Goal: Task Accomplishment & Management: Manage account settings

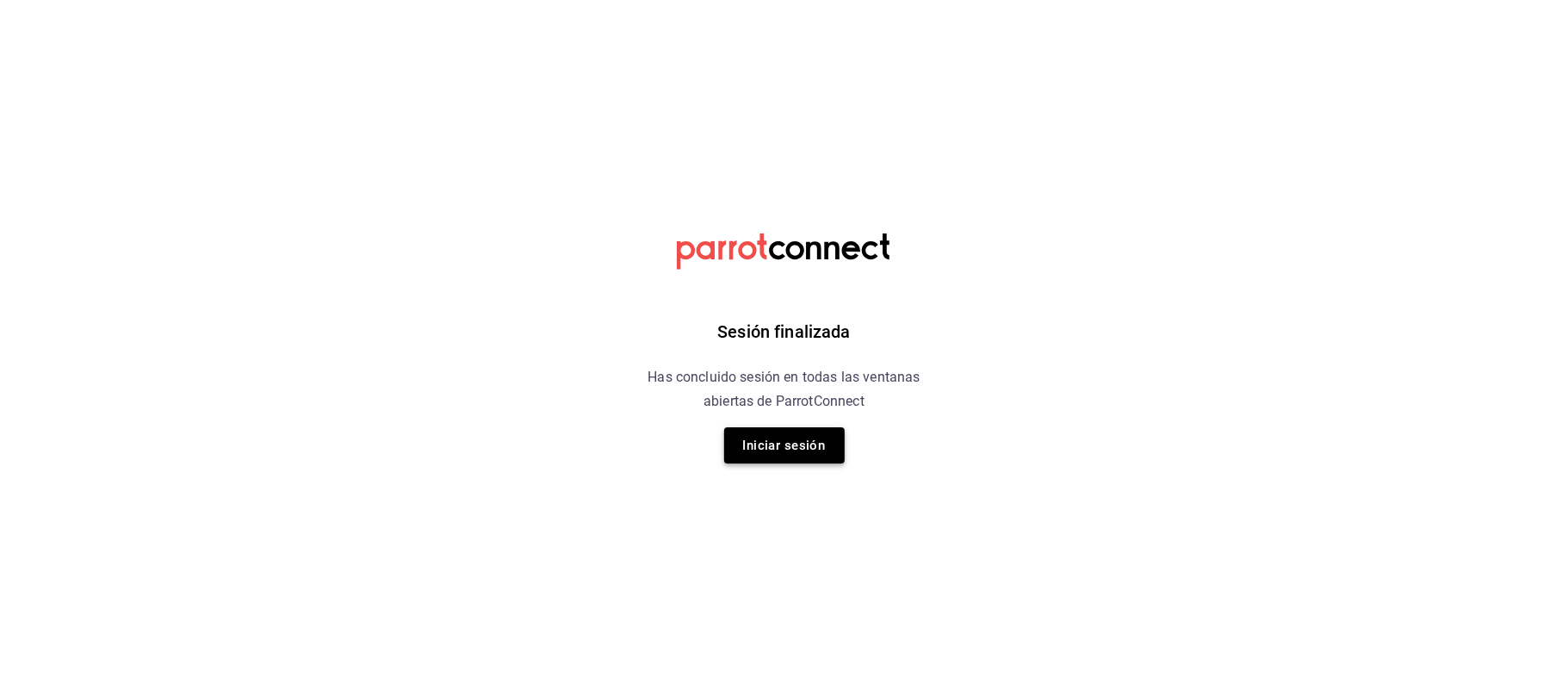
click at [799, 450] on button "Iniciar sesión" at bounding box center [784, 445] width 120 height 36
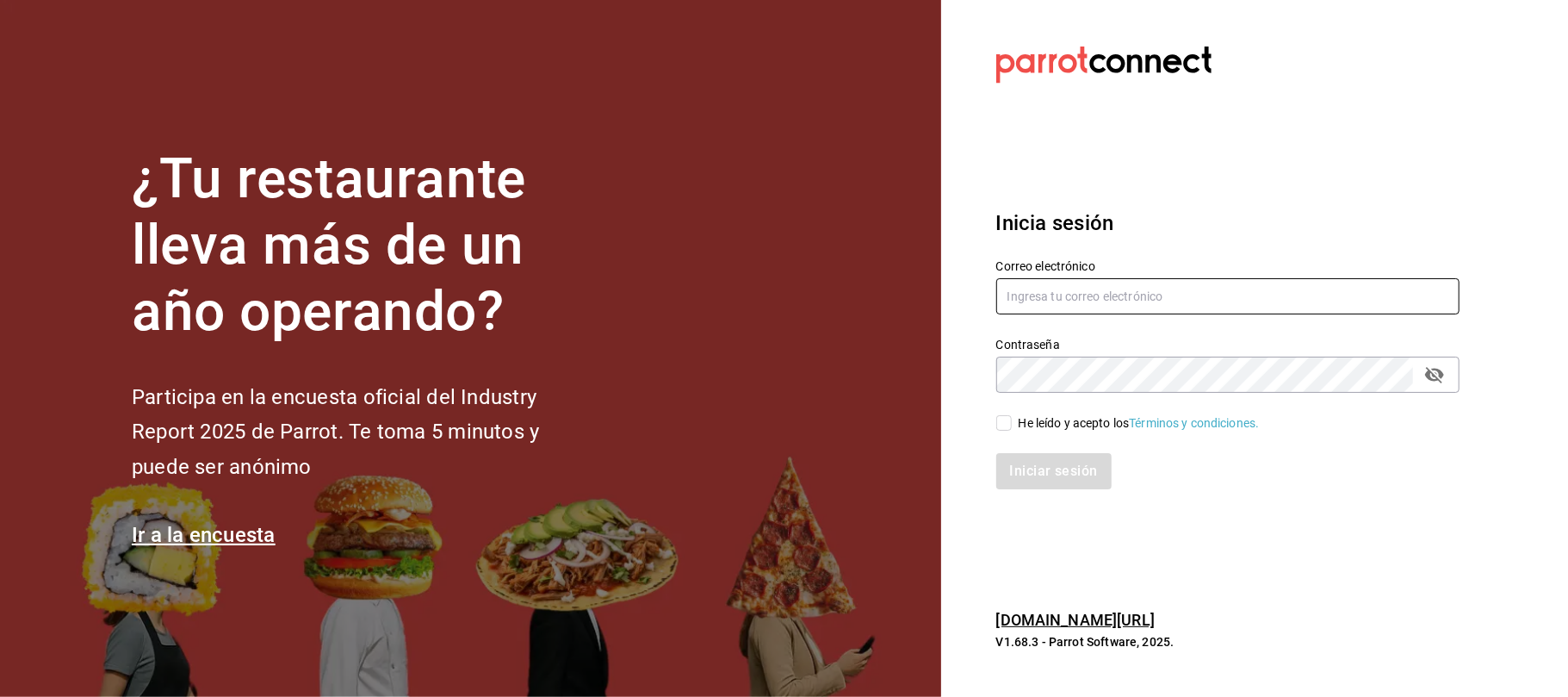
type input "karzzini.rg@karzo.mx"
type input "[EMAIL_ADDRESS][DOMAIN_NAME]"
click at [1432, 377] on icon "passwordField" at bounding box center [1434, 374] width 21 height 21
click at [978, 424] on div "He leído y acepto los Términos y condiciones." at bounding box center [1218, 412] width 484 height 39
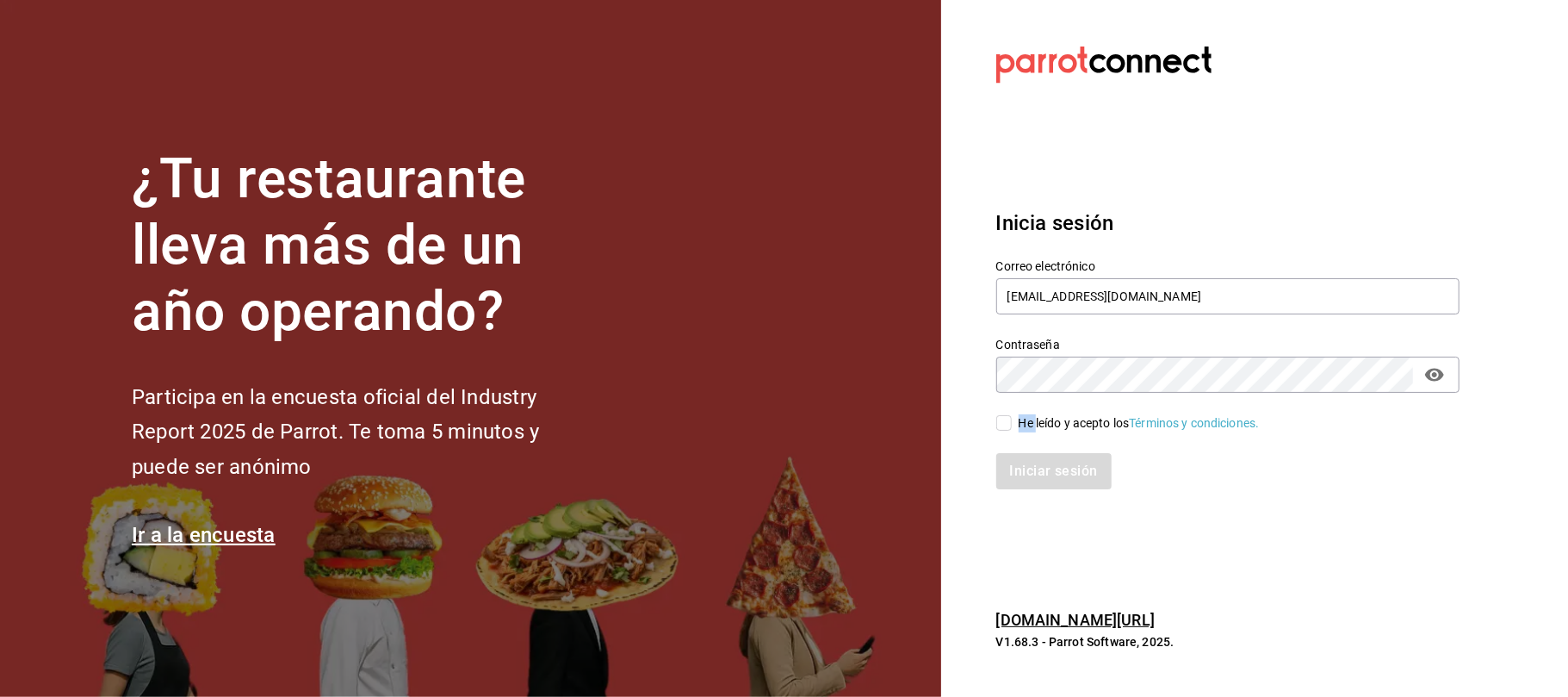
click at [978, 424] on div "He leído y acepto los Términos y condiciones." at bounding box center [1218, 412] width 484 height 39
click at [1004, 417] on input "He leído y acepto los Términos y condiciones." at bounding box center [1004, 423] width 15 height 15
checkbox input "true"
click at [1055, 469] on button "Iniciar sesión" at bounding box center [1054, 471] width 117 height 36
click at [1055, 469] on div "Iniciar sesión" at bounding box center [1227, 471] width 463 height 36
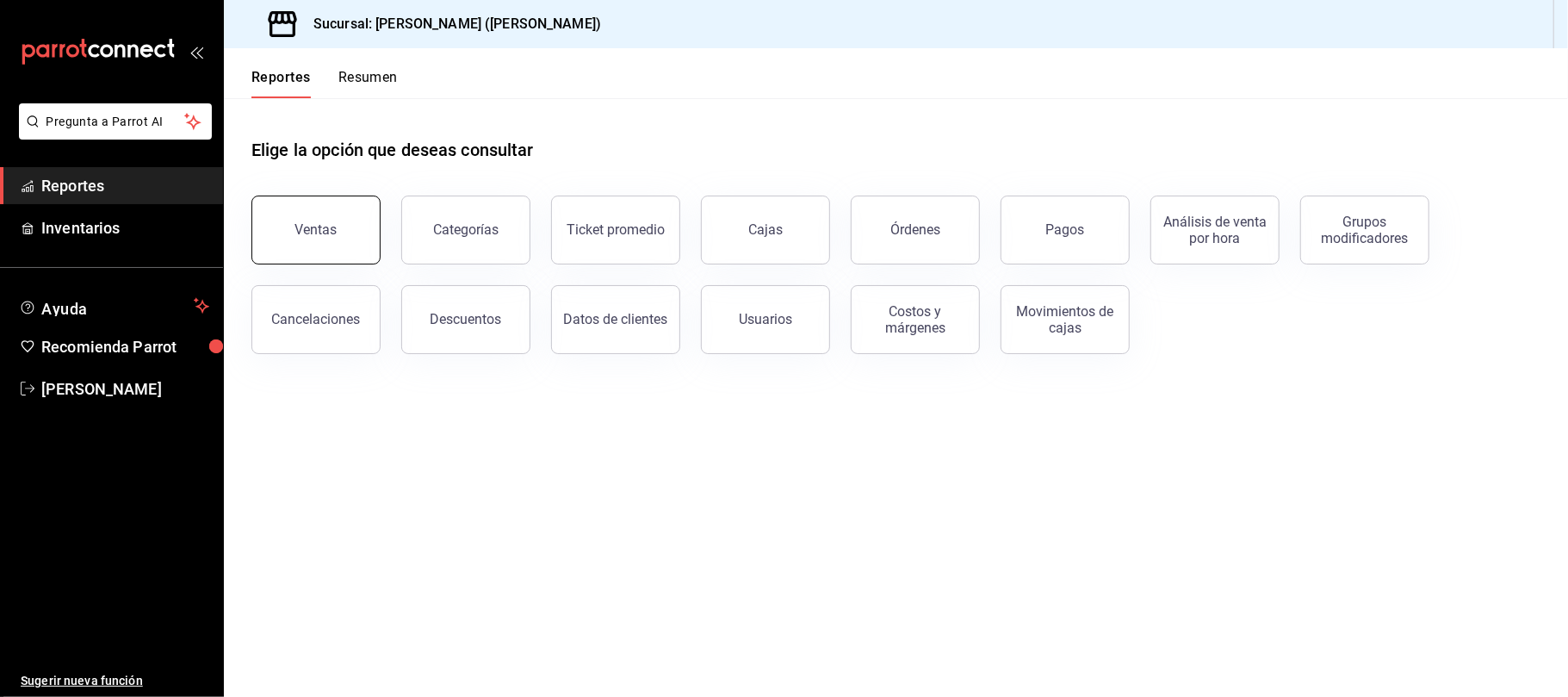
click at [360, 242] on button "Ventas" at bounding box center [315, 230] width 129 height 69
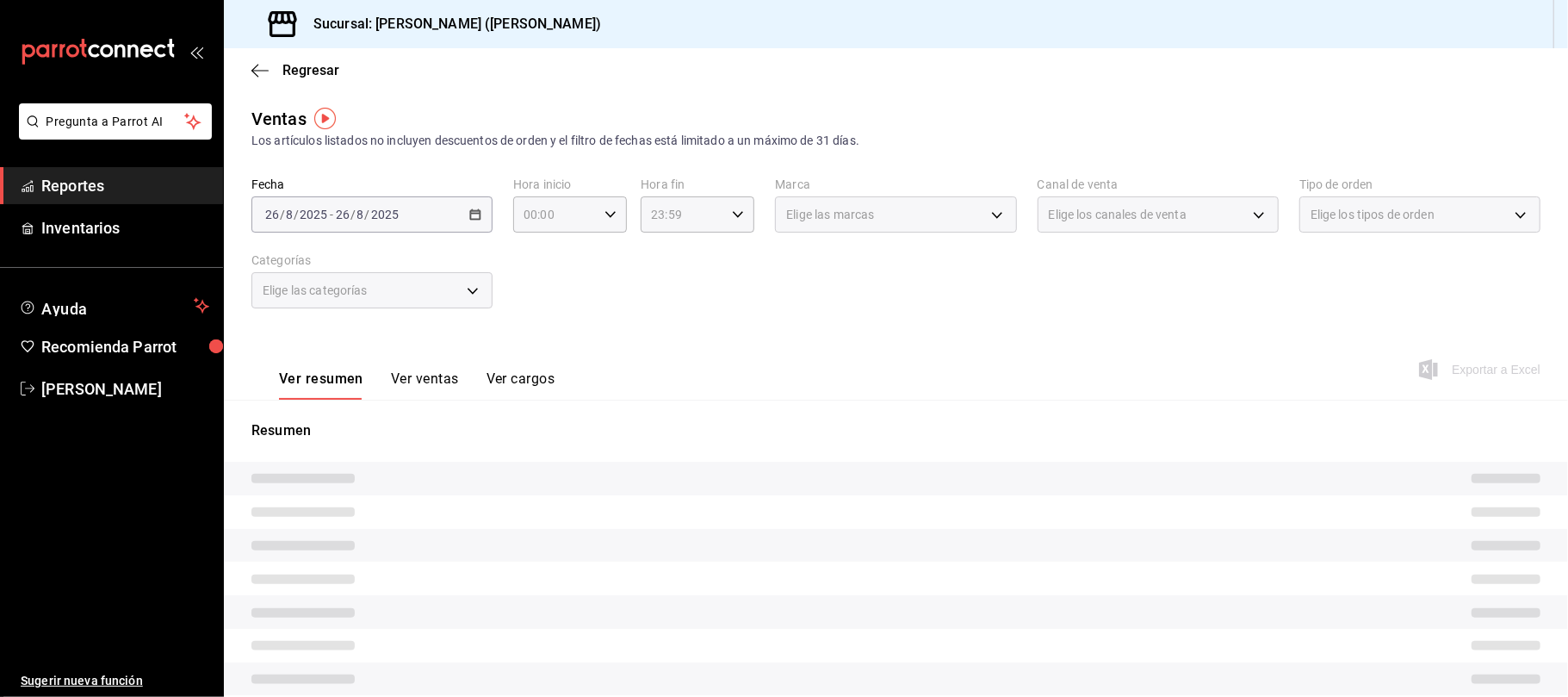
click at [420, 380] on button "Ver ventas" at bounding box center [424, 385] width 68 height 30
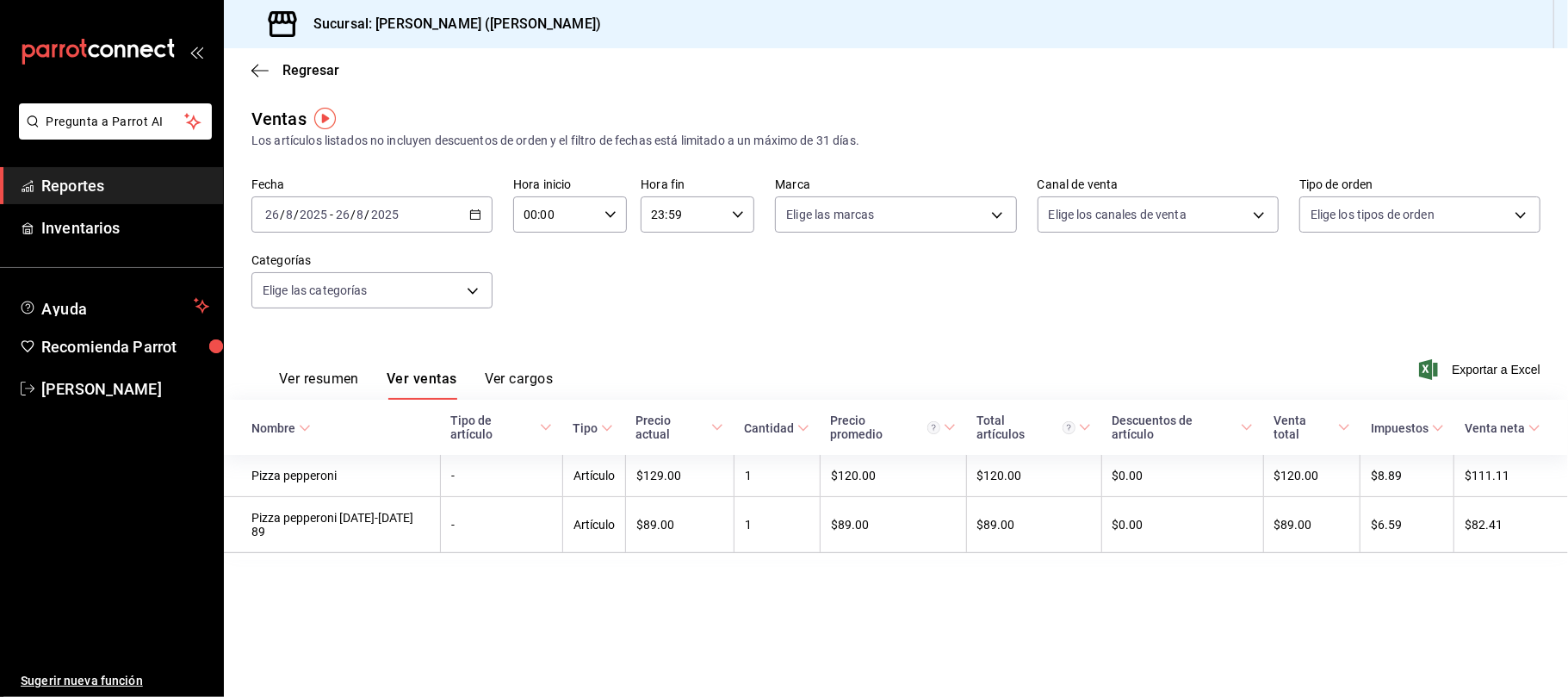
click at [459, 219] on div "2025-08-26 26 / 8 / 2025 - 2025-08-26 26 / 8 / 2025" at bounding box center [371, 215] width 241 height 36
click at [380, 264] on span "Hoy" at bounding box center [333, 266] width 134 height 18
click at [380, 265] on div "Elige las categorías" at bounding box center [371, 286] width 241 height 43
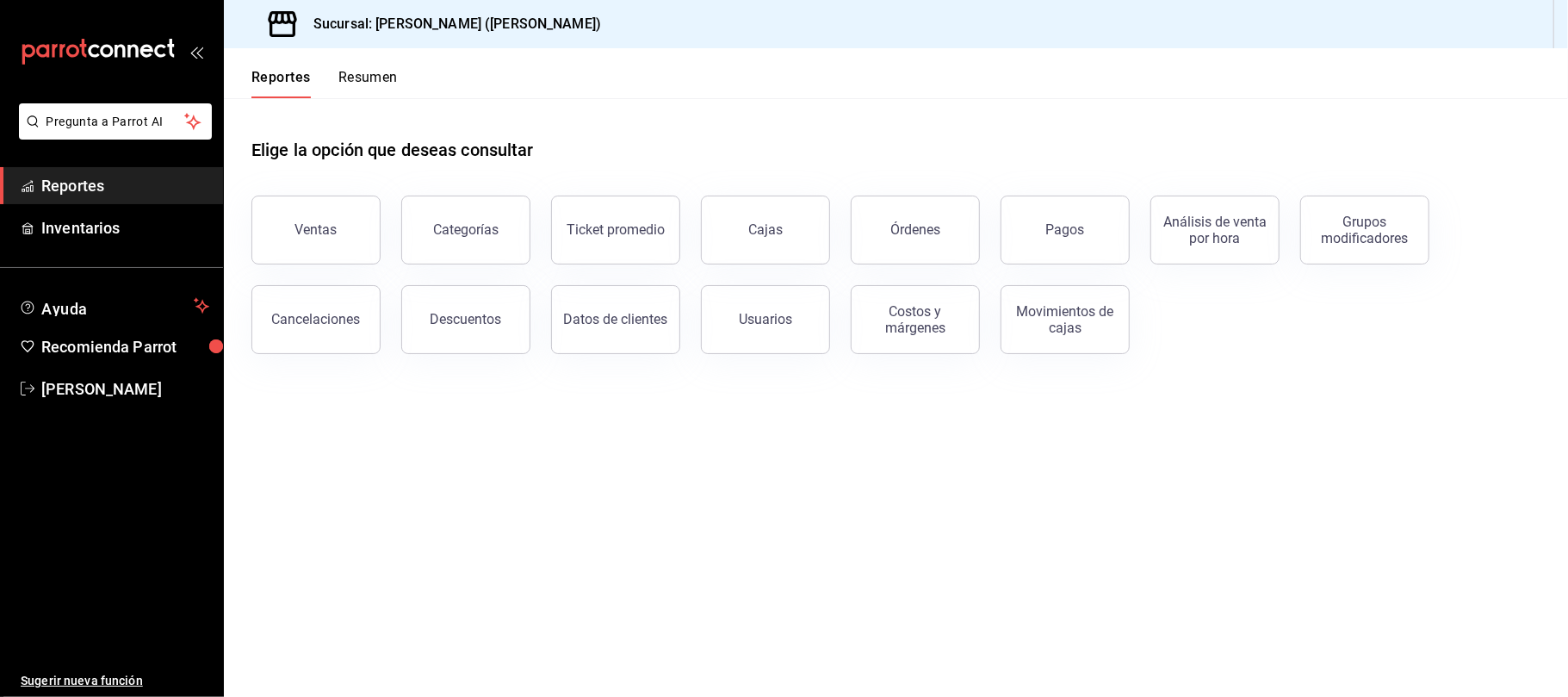
click at [997, 229] on div "Pagos" at bounding box center [1054, 220] width 150 height 90
click at [1037, 231] on button "Pagos" at bounding box center [1065, 230] width 129 height 69
